Goal: Use online tool/utility: Utilize a website feature to perform a specific function

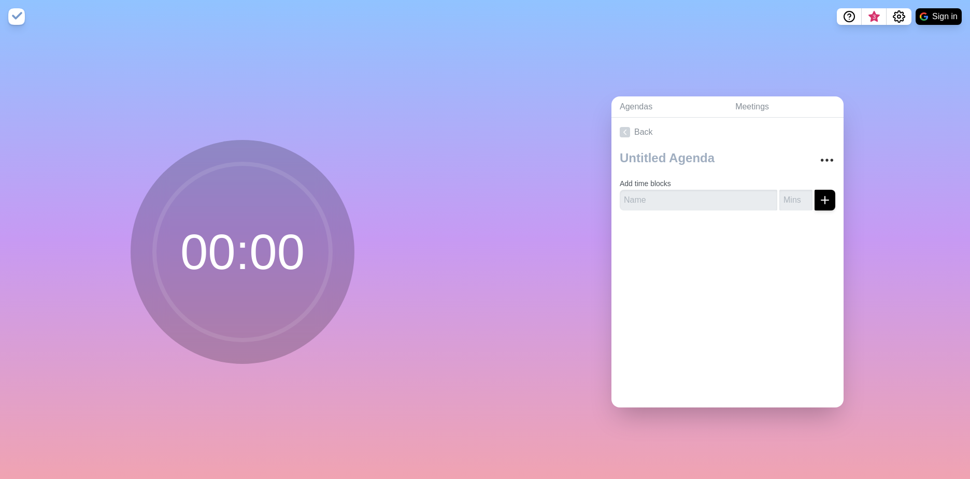
drag, startPoint x: 472, startPoint y: 234, endPoint x: 480, endPoint y: 255, distance: 21.7
click at [480, 252] on div "00 : 00" at bounding box center [242, 256] width 485 height 446
click at [384, 282] on div "00 : 00" at bounding box center [242, 256] width 485 height 446
click at [245, 278] on circle at bounding box center [242, 252] width 176 height 176
click at [244, 247] on circle at bounding box center [242, 252] width 176 height 176
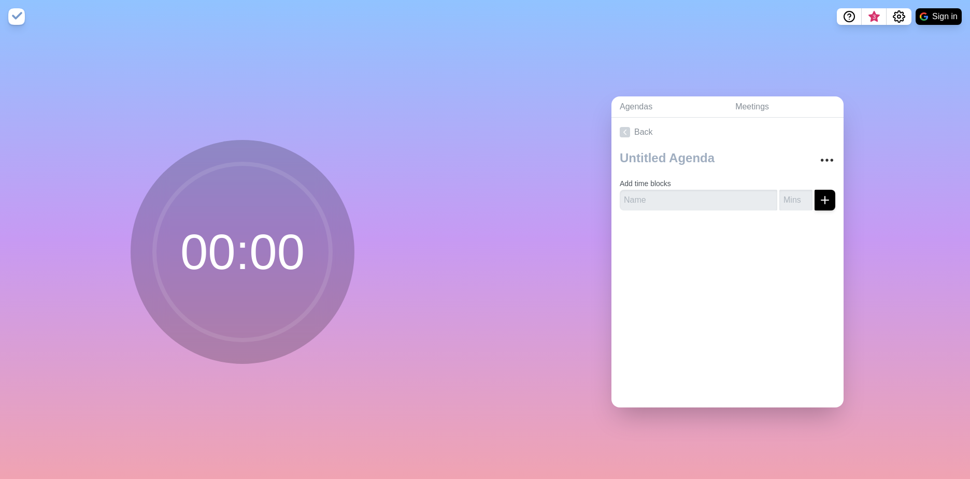
drag, startPoint x: 244, startPoint y: 247, endPoint x: 61, endPoint y: 88, distance: 242.1
click at [64, 94] on div "00 : 00" at bounding box center [242, 256] width 485 height 446
click at [20, 15] on img at bounding box center [16, 16] width 17 height 17
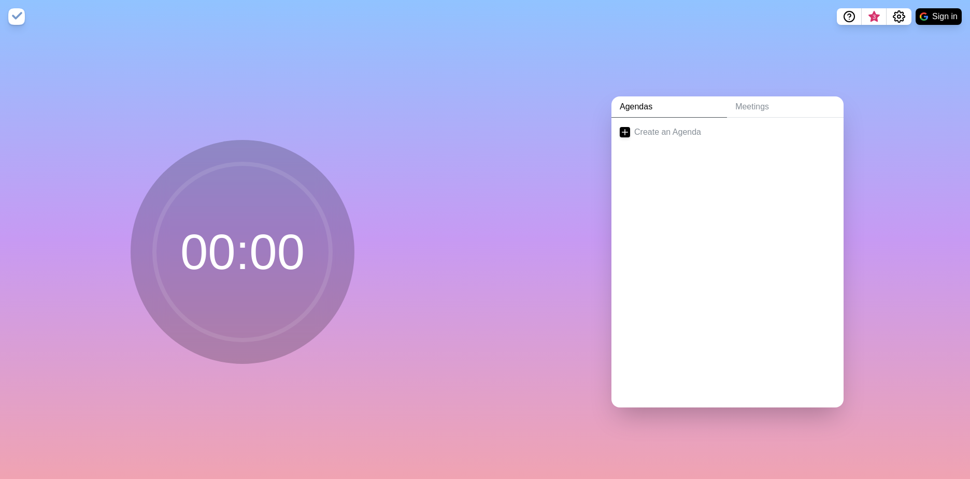
click at [22, 21] on img at bounding box center [16, 16] width 17 height 17
click at [351, 112] on div "00 : 00" at bounding box center [242, 256] width 485 height 446
click at [759, 106] on link "Meetings" at bounding box center [785, 106] width 117 height 21
click at [649, 99] on link "Agendas" at bounding box center [670, 106] width 116 height 21
drag, startPoint x: 219, startPoint y: 237, endPoint x: 323, endPoint y: 142, distance: 141.3
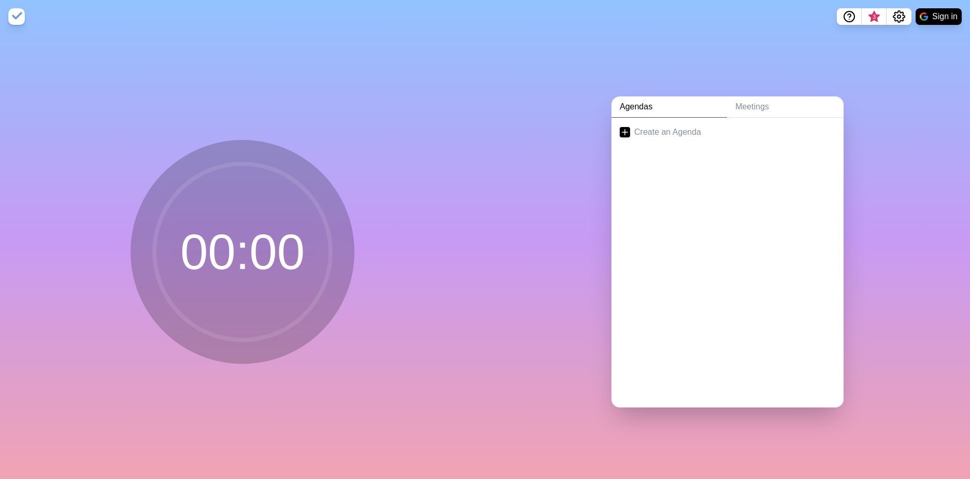
click at [320, 154] on icon at bounding box center [242, 251] width 207 height 207
click at [670, 188] on div "Create an Agenda" at bounding box center [728, 263] width 232 height 290
click at [630, 123] on link "Create an Agenda" at bounding box center [728, 132] width 232 height 29
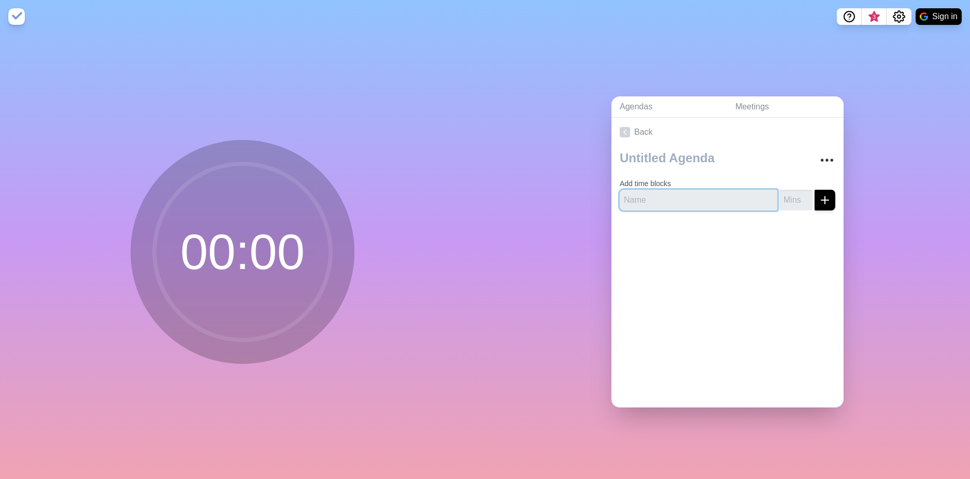
click at [715, 201] on input "text" at bounding box center [699, 200] width 158 height 21
type input "dd"
click at [712, 240] on div at bounding box center [728, 239] width 232 height 41
click at [819, 195] on icon "submit" at bounding box center [825, 200] width 12 height 12
click at [797, 192] on input "1" at bounding box center [796, 200] width 33 height 21
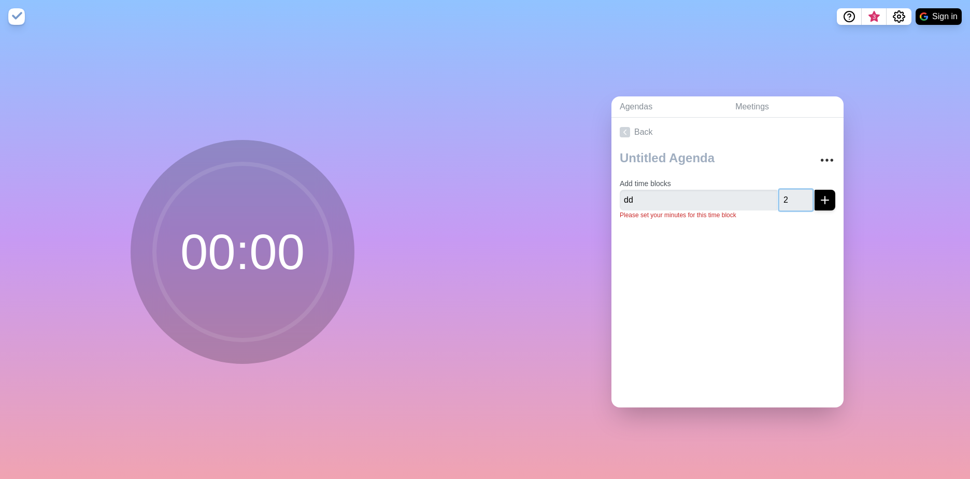
click at [797, 192] on input "2" at bounding box center [796, 200] width 33 height 21
click at [797, 192] on input "3" at bounding box center [796, 200] width 33 height 21
click at [797, 192] on input "4" at bounding box center [796, 200] width 33 height 21
click at [797, 192] on input "5" at bounding box center [796, 200] width 33 height 21
click at [797, 192] on input "6" at bounding box center [796, 200] width 33 height 21
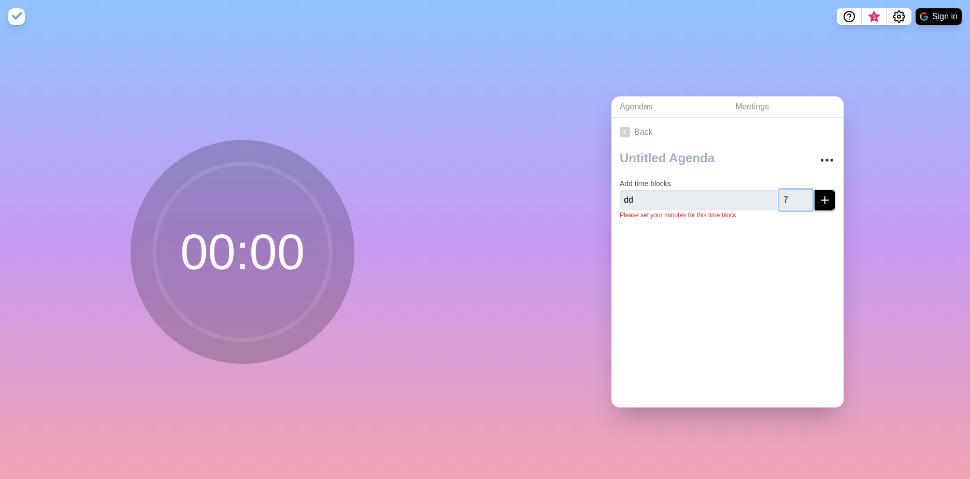
click at [797, 192] on input "7" at bounding box center [796, 200] width 33 height 21
click at [797, 192] on input "8" at bounding box center [796, 200] width 33 height 21
click at [797, 192] on input "9" at bounding box center [796, 200] width 33 height 21
type input "10"
click at [797, 192] on input "10" at bounding box center [796, 200] width 33 height 21
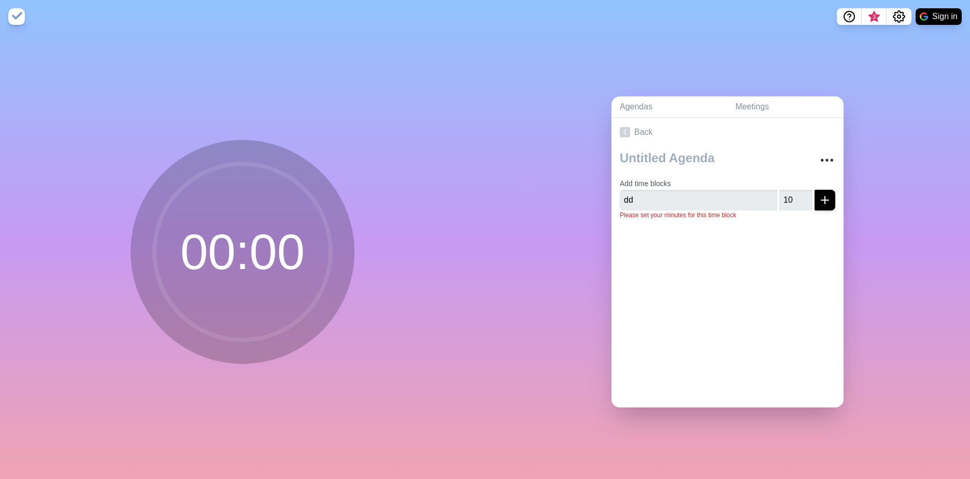
click at [771, 257] on div at bounding box center [728, 248] width 232 height 41
click at [660, 242] on div at bounding box center [728, 248] width 232 height 41
click at [819, 198] on icon "submit" at bounding box center [825, 200] width 12 height 12
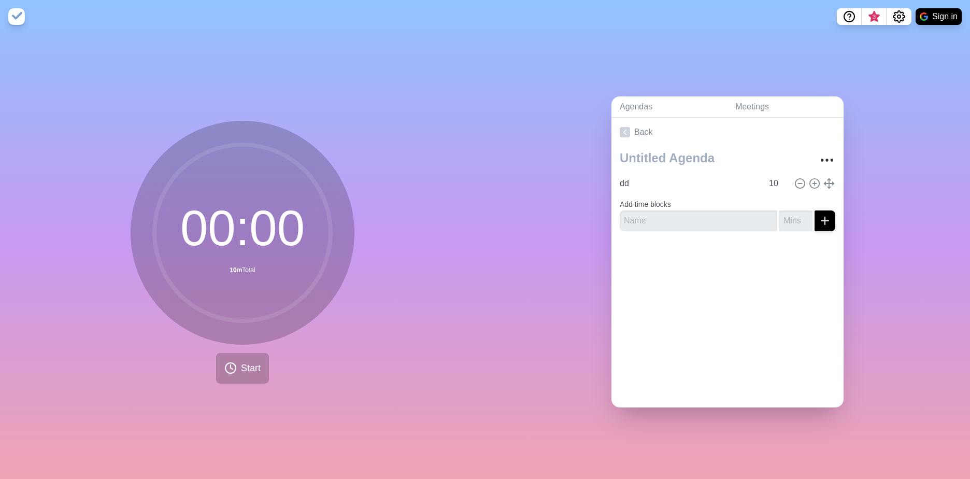
click at [712, 339] on div "Back dd 10 Add time blocks" at bounding box center [728, 263] width 232 height 290
click at [235, 362] on button "Start" at bounding box center [242, 368] width 53 height 31
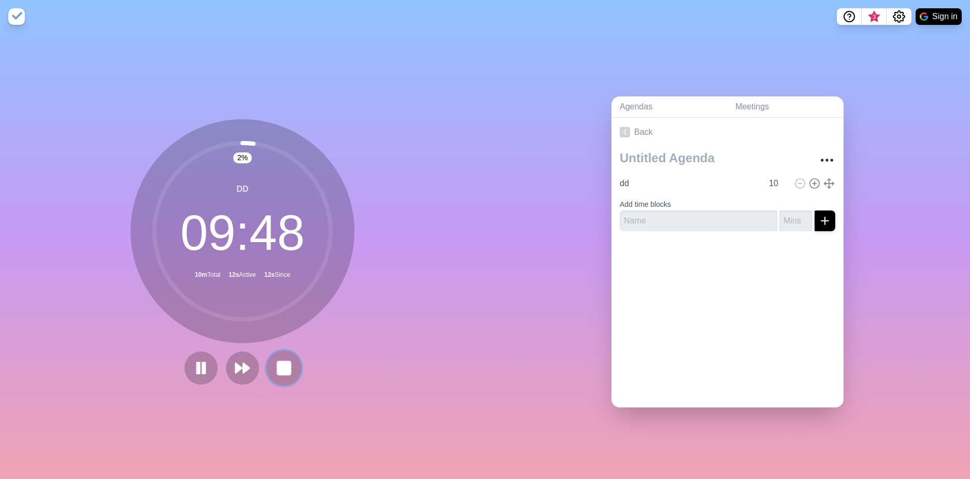
click at [283, 366] on rect at bounding box center [283, 367] width 13 height 13
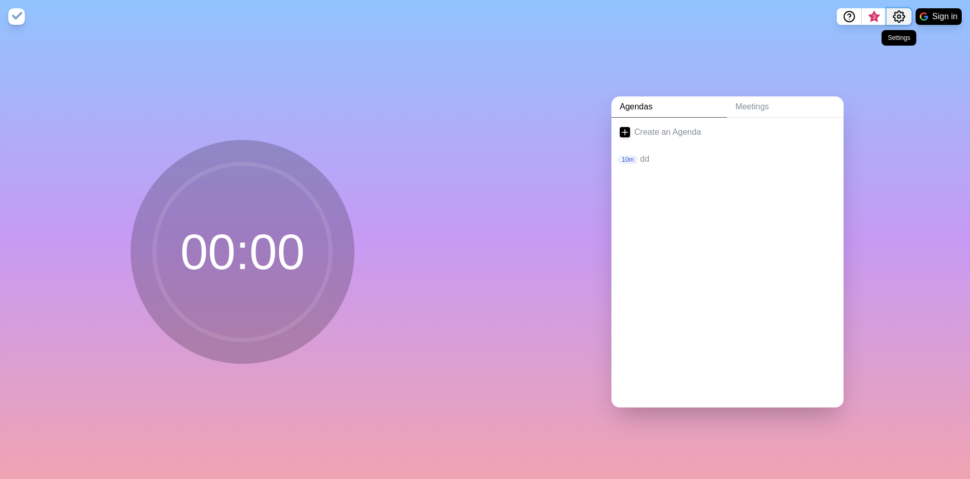
click at [900, 19] on icon "Settings" at bounding box center [899, 16] width 12 height 12
click at [885, 35] on p "Preferences" at bounding box center [865, 39] width 45 height 12
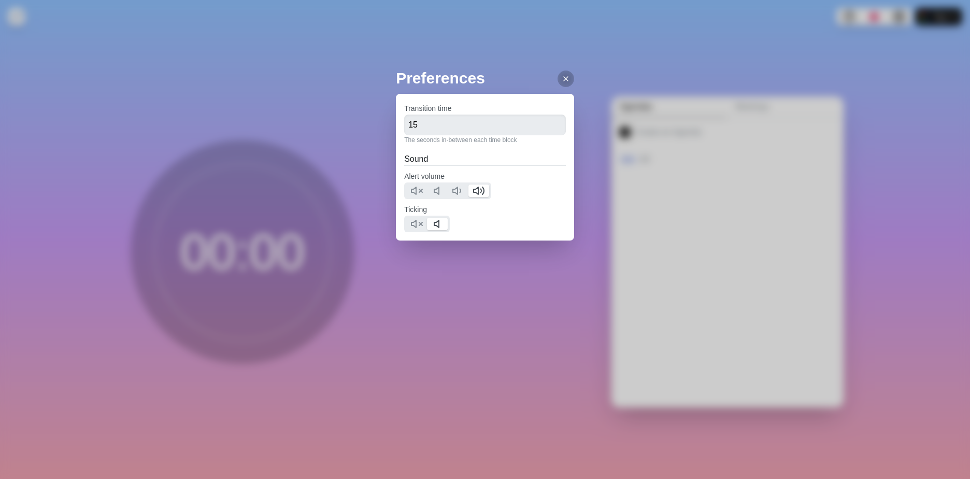
click at [890, 89] on div "Preferences Transition time 15 The seconds in-between each time block Sound Ale…" at bounding box center [485, 239] width 970 height 479
